Goal: Information Seeking & Learning: Learn about a topic

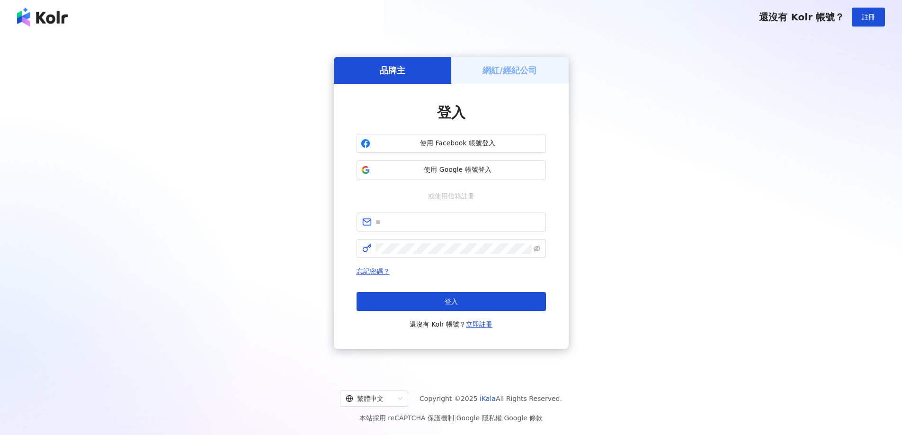
click at [487, 173] on span "使用 Google 帳號登入" at bounding box center [458, 169] width 168 height 9
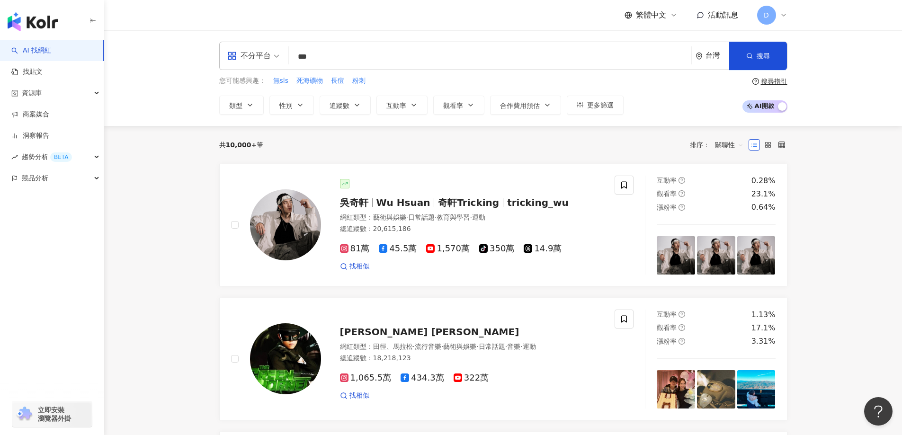
type input "***"
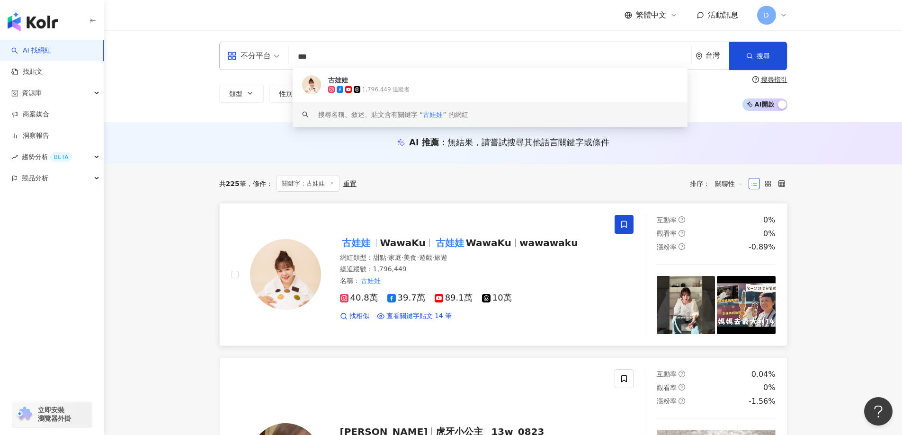
click at [520, 272] on div "總追蹤數 ： 1,796,449" at bounding box center [472, 269] width 264 height 9
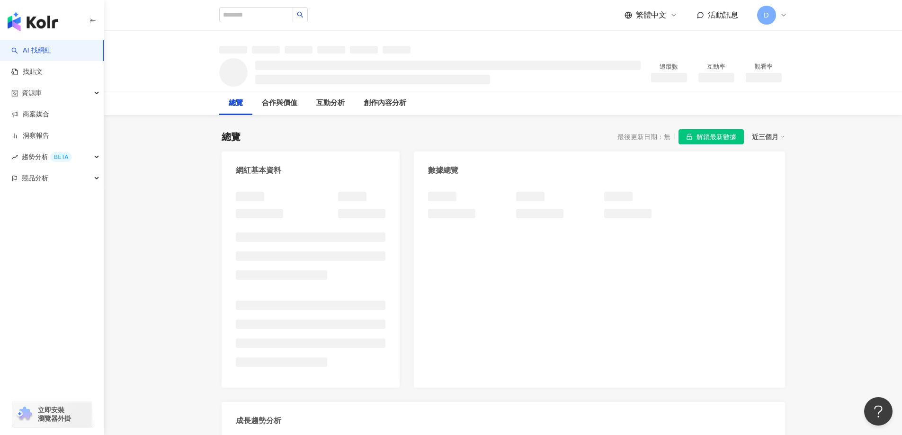
click at [711, 137] on span "解鎖最新數據" at bounding box center [716, 137] width 40 height 15
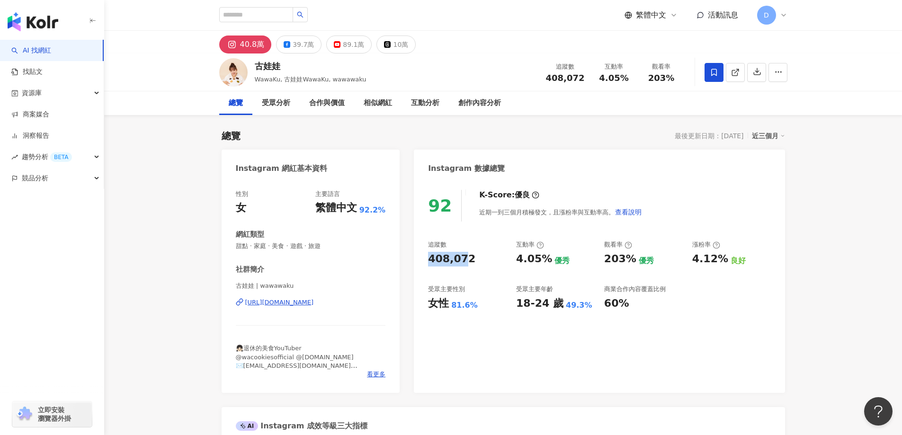
drag, startPoint x: 425, startPoint y: 261, endPoint x: 463, endPoint y: 260, distance: 38.3
click at [463, 260] on div "92 K-Score : 優良 近期一到三個月積極發文，且漲粉率與互動率高。 查看說明 追蹤數 408,072 互動率 4.05% 優秀 觀看率 203% 優…" at bounding box center [599, 286] width 371 height 213
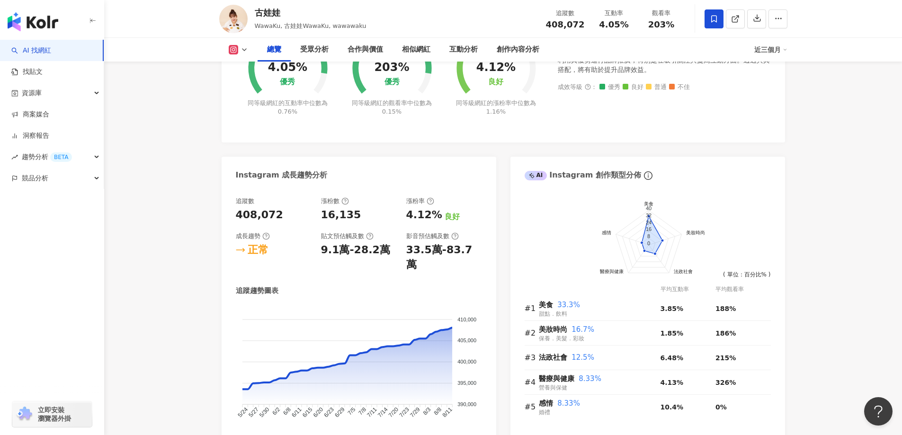
scroll to position [426, 0]
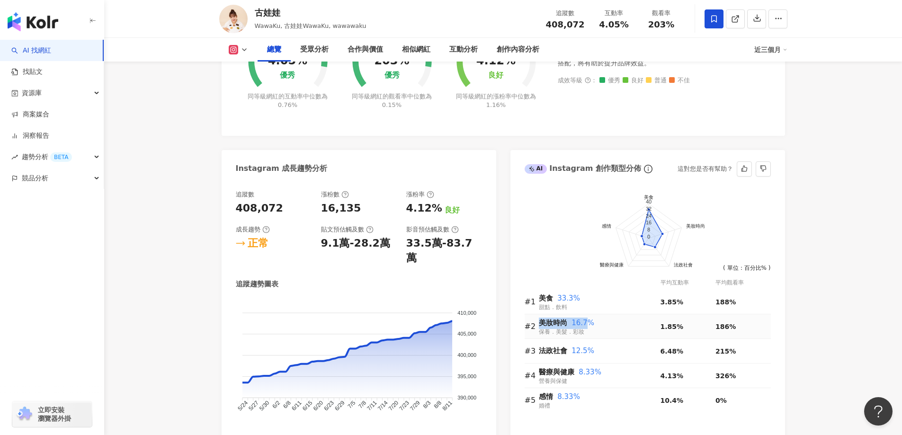
drag, startPoint x: 541, startPoint y: 325, endPoint x: 584, endPoint y: 320, distance: 43.3
click at [584, 320] on div "美妝時尚 16.7%" at bounding box center [600, 323] width 122 height 11
click at [612, 320] on div "美妝時尚 16.7%" at bounding box center [600, 323] width 122 height 11
click at [506, 49] on div "創作內容分析" at bounding box center [517, 49] width 43 height 11
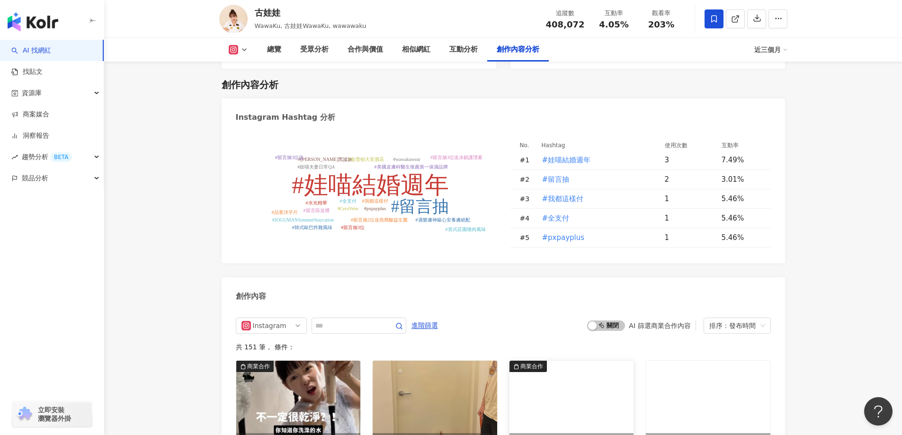
scroll to position [2728, 0]
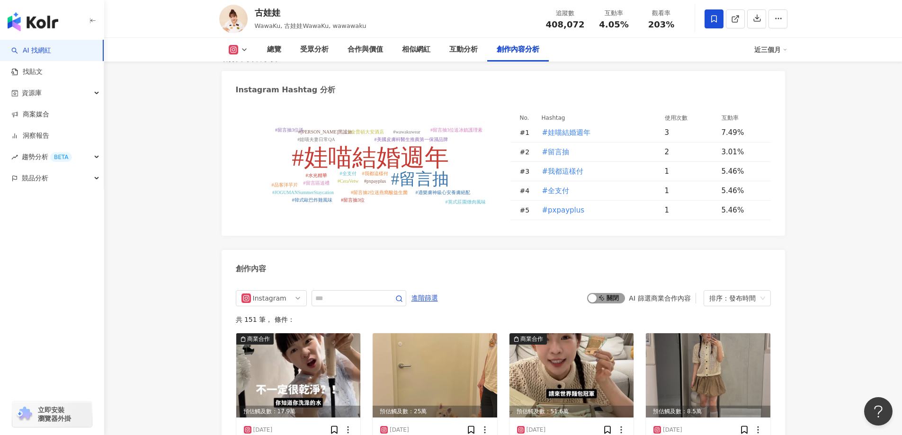
click at [593, 294] on div "button" at bounding box center [592, 298] width 9 height 9
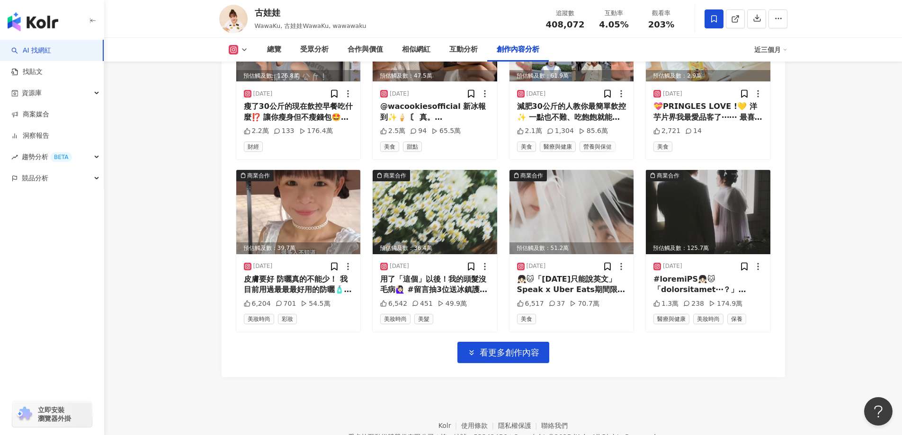
scroll to position [3240, 0]
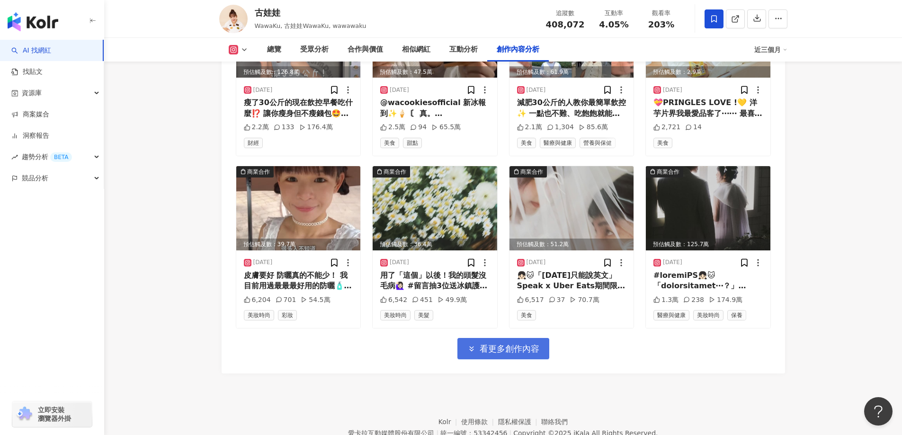
click at [506, 338] on button "看更多創作內容" at bounding box center [503, 348] width 92 height 21
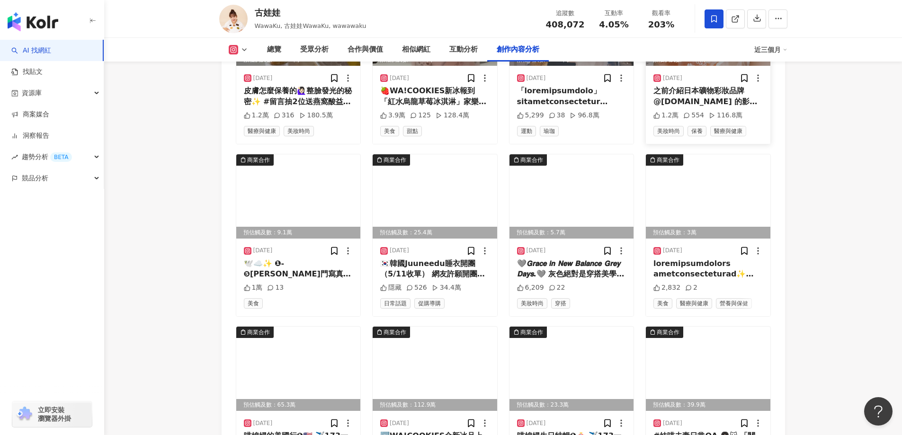
scroll to position [3713, 0]
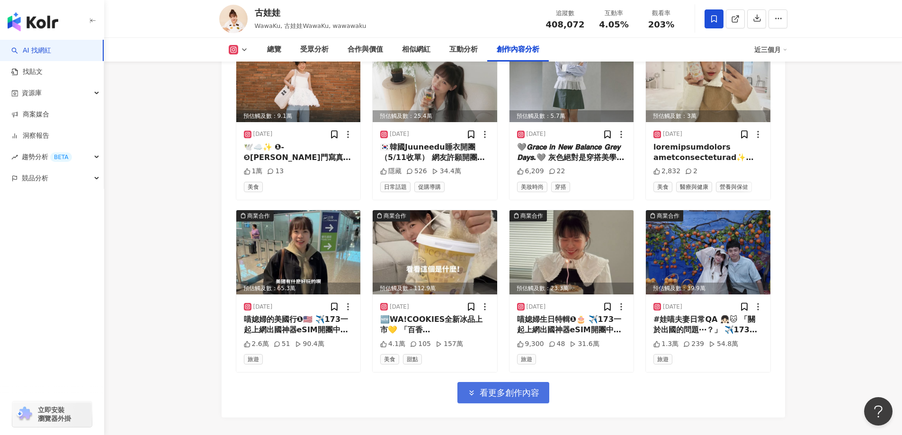
click at [531, 389] on span "看更多創作內容" at bounding box center [509, 393] width 60 height 10
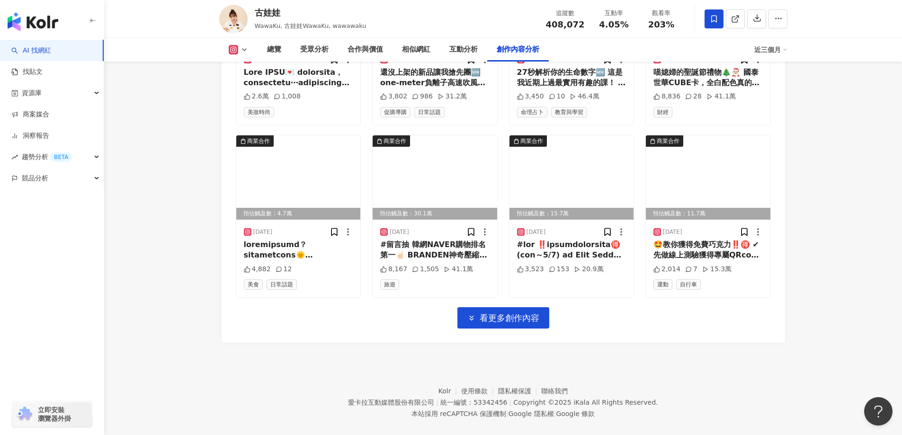
scroll to position [4311, 0]
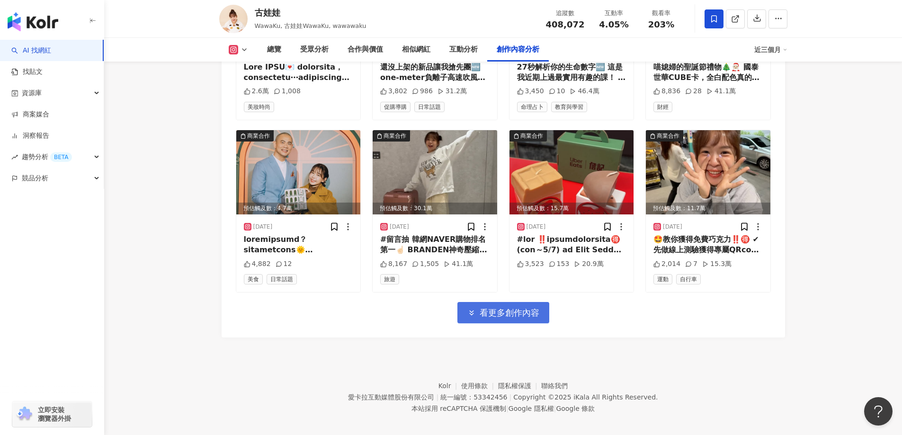
click at [537, 308] on span "看更多創作內容" at bounding box center [509, 313] width 60 height 10
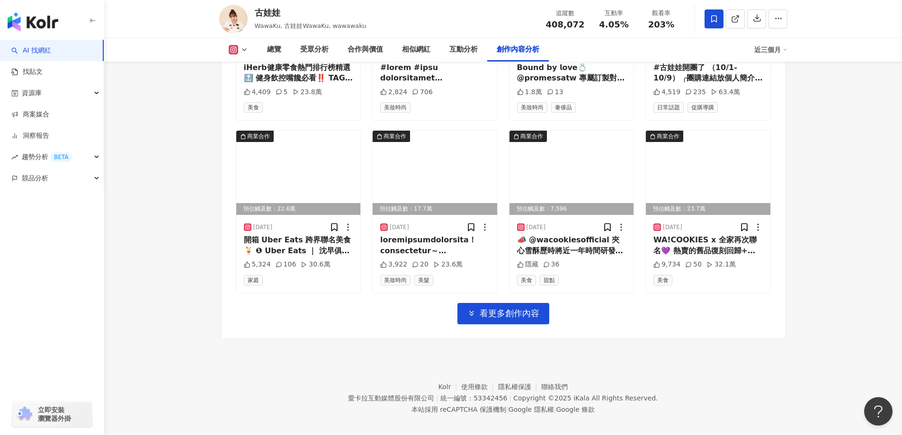
scroll to position [4828, 0]
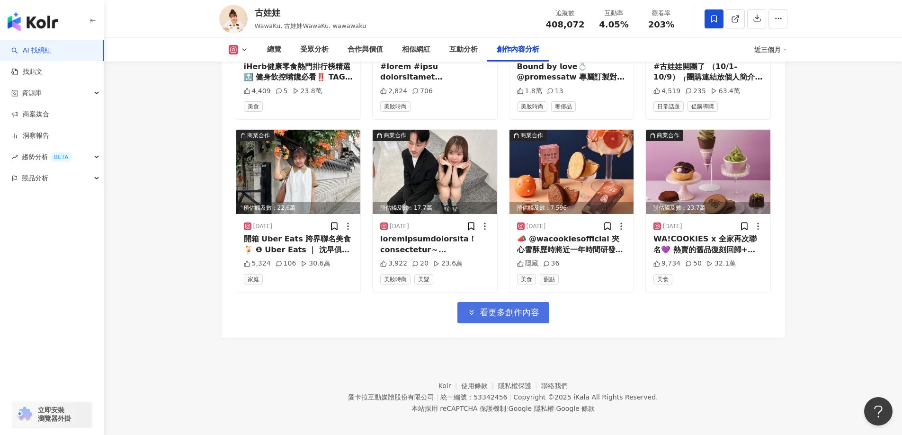
click at [481, 307] on span "看更多創作內容" at bounding box center [509, 312] width 60 height 10
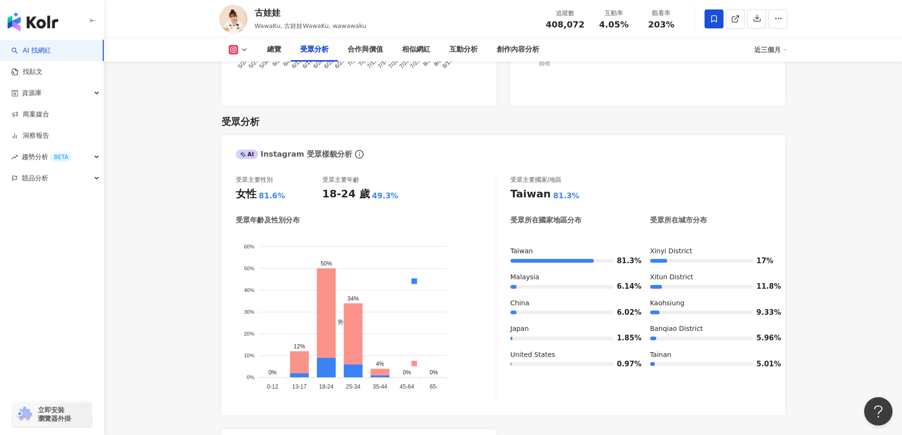
scroll to position [758, 0]
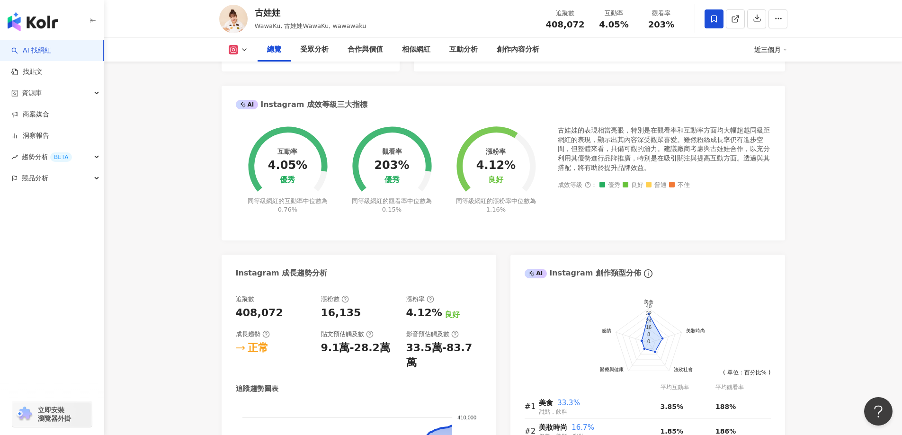
scroll to position [426, 0]
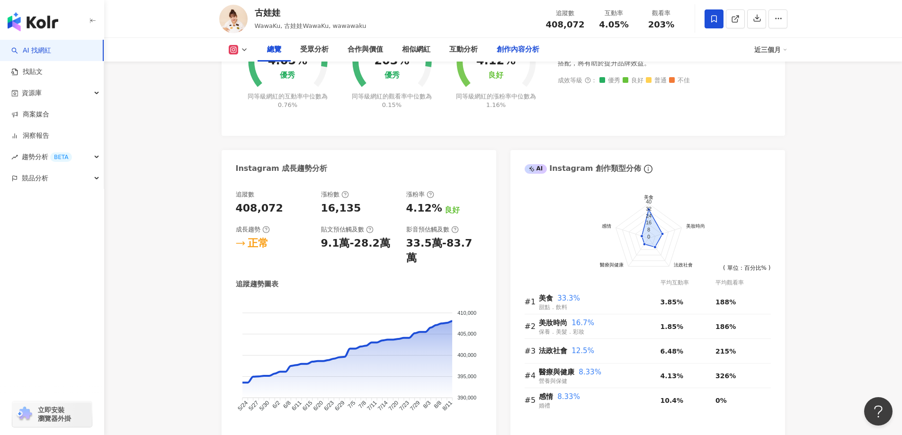
click at [535, 52] on div "創作內容分析" at bounding box center [517, 49] width 43 height 11
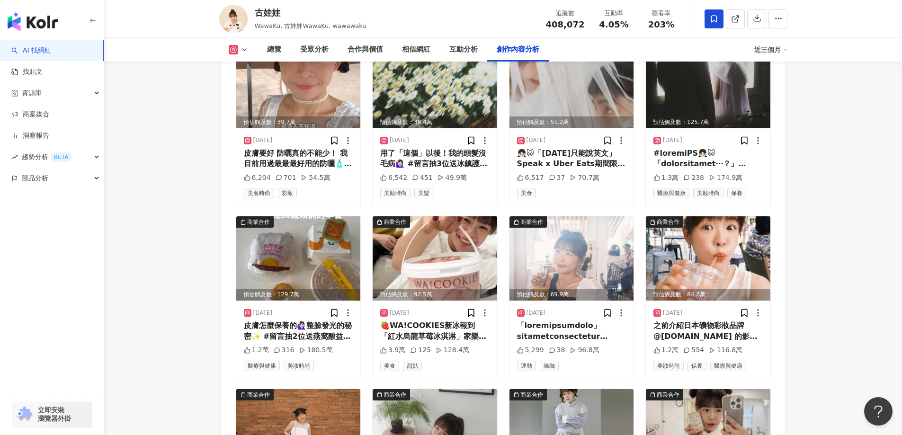
scroll to position [3366, 0]
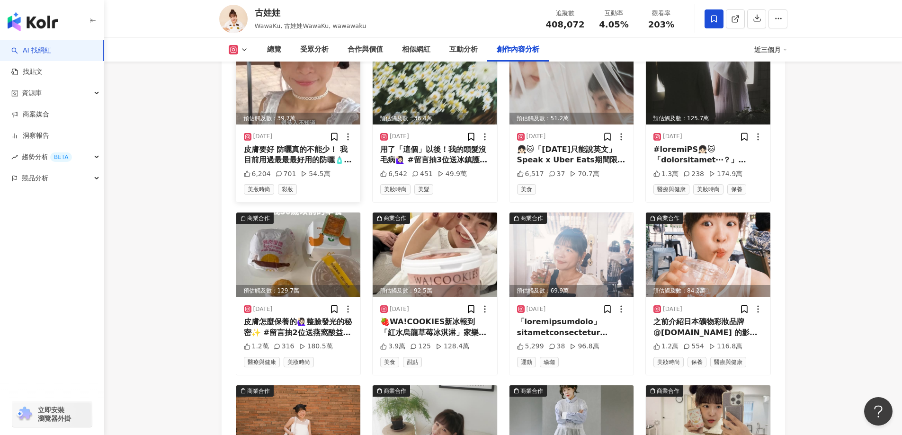
click at [344, 169] on div "6,204 701 54.5萬" at bounding box center [298, 173] width 109 height 9
click at [312, 88] on img at bounding box center [298, 82] width 124 height 84
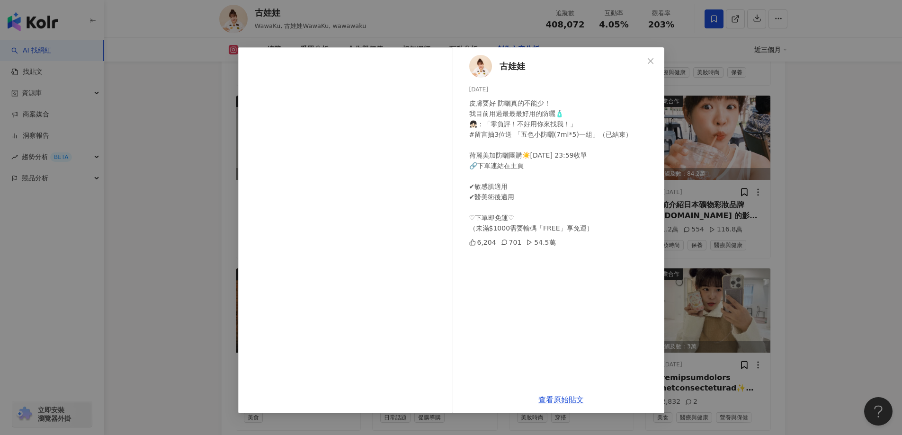
scroll to position [3413, 0]
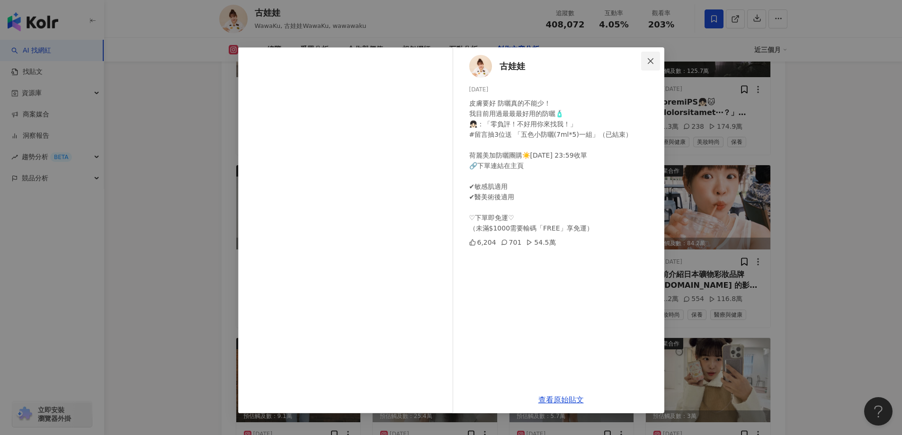
click at [643, 62] on span "Close" at bounding box center [650, 61] width 19 height 8
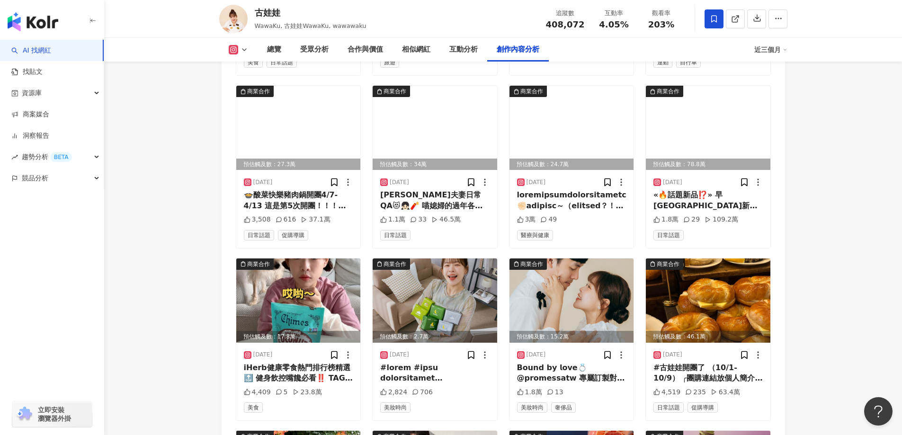
scroll to position [4644, 0]
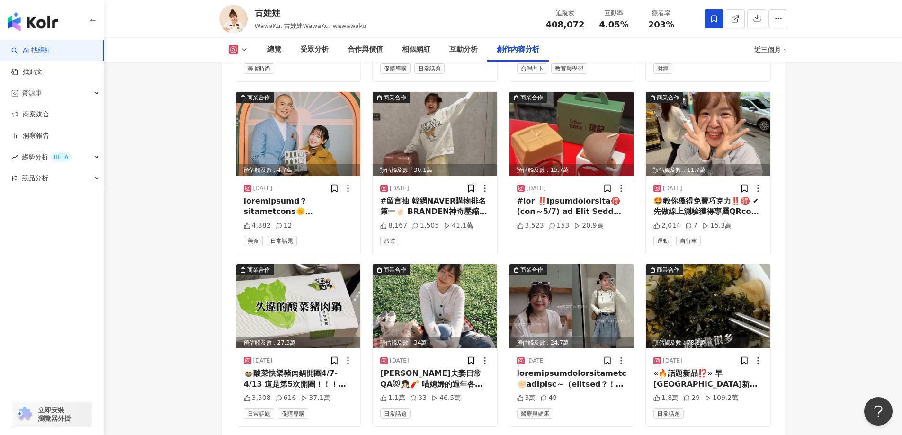
scroll to position [4265, 0]
